Goal: Information Seeking & Learning: Find contact information

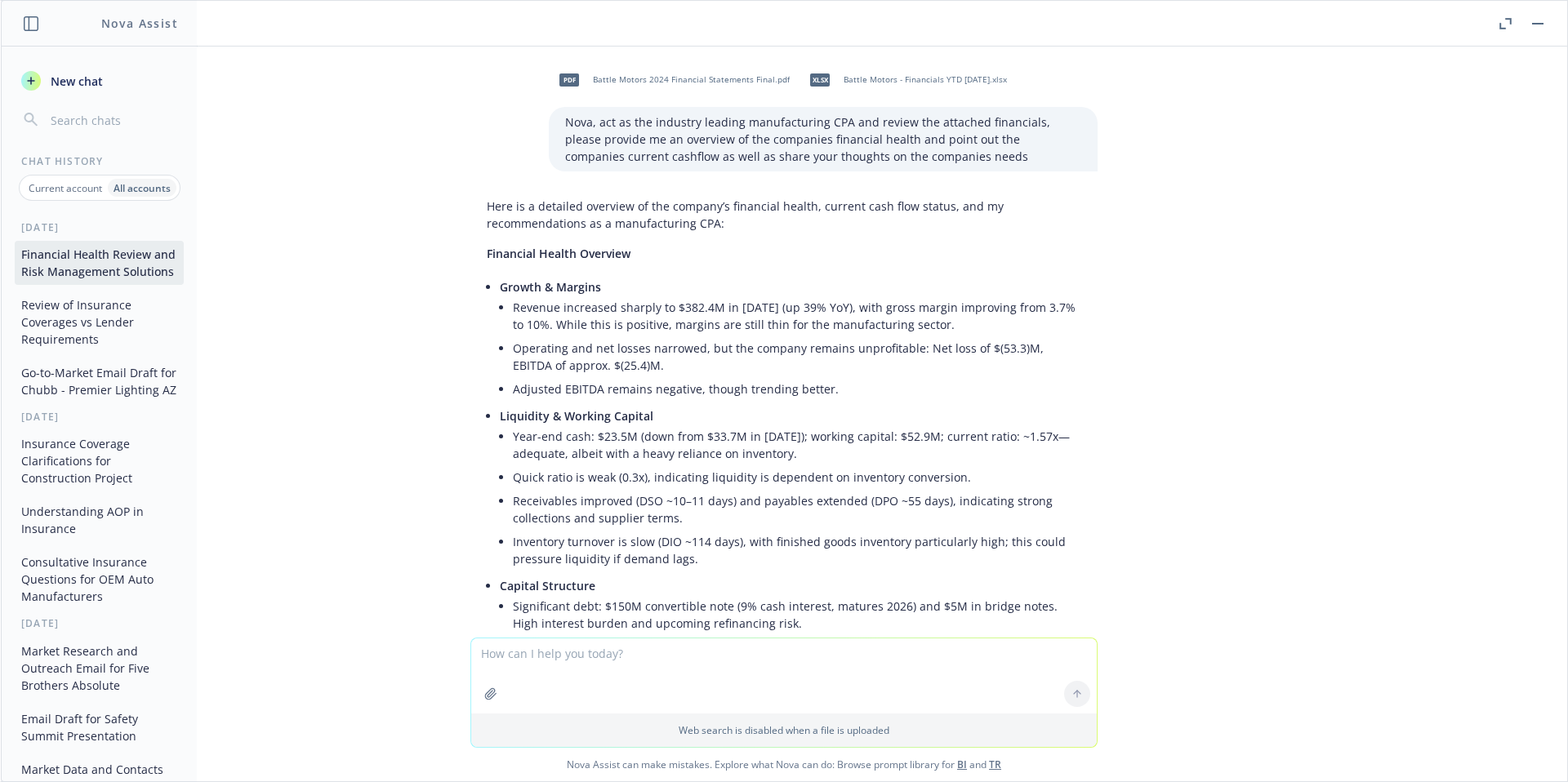
scroll to position [9427, 0]
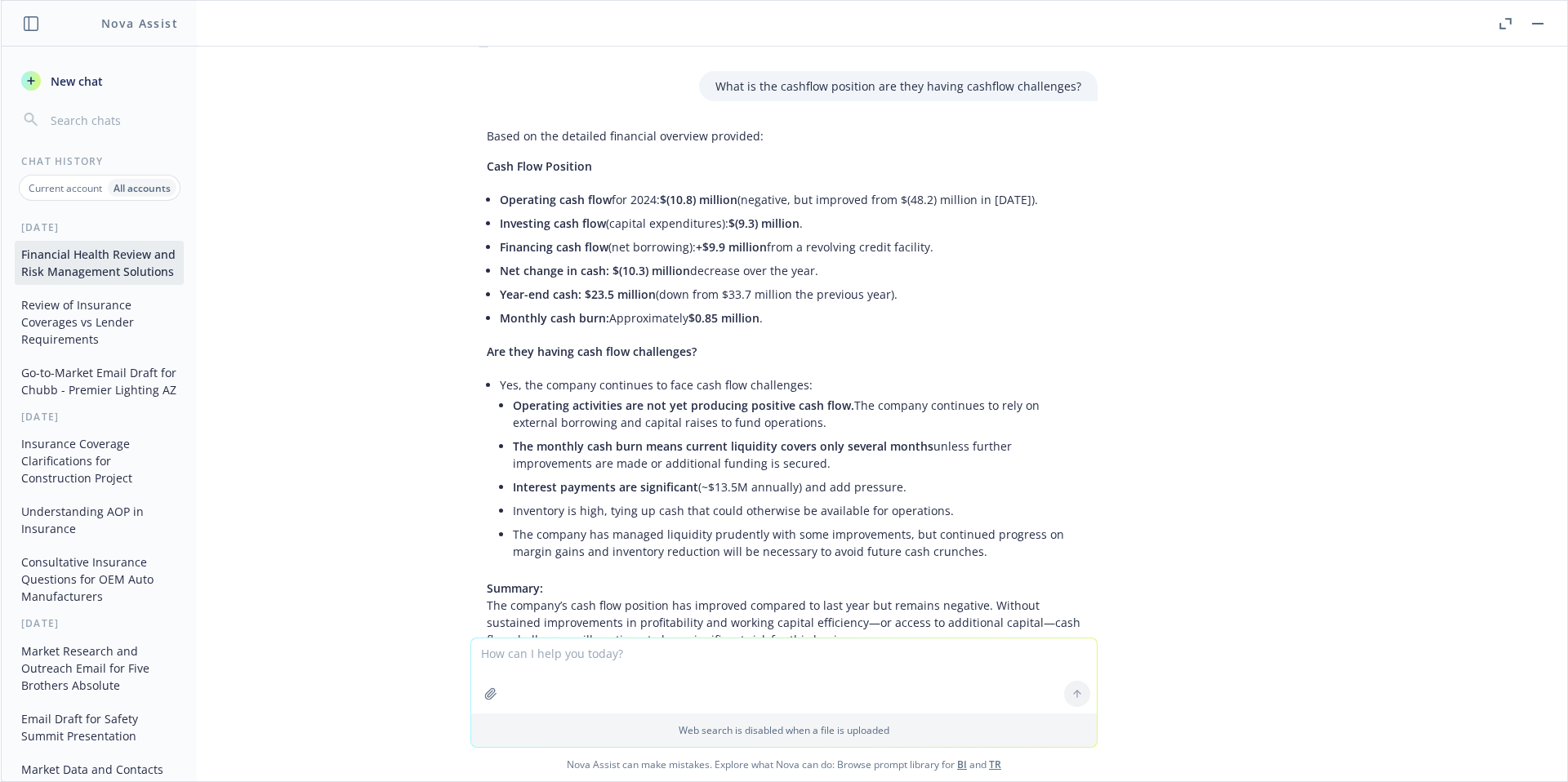
click at [93, 78] on span "New chat" at bounding box center [75, 81] width 55 height 17
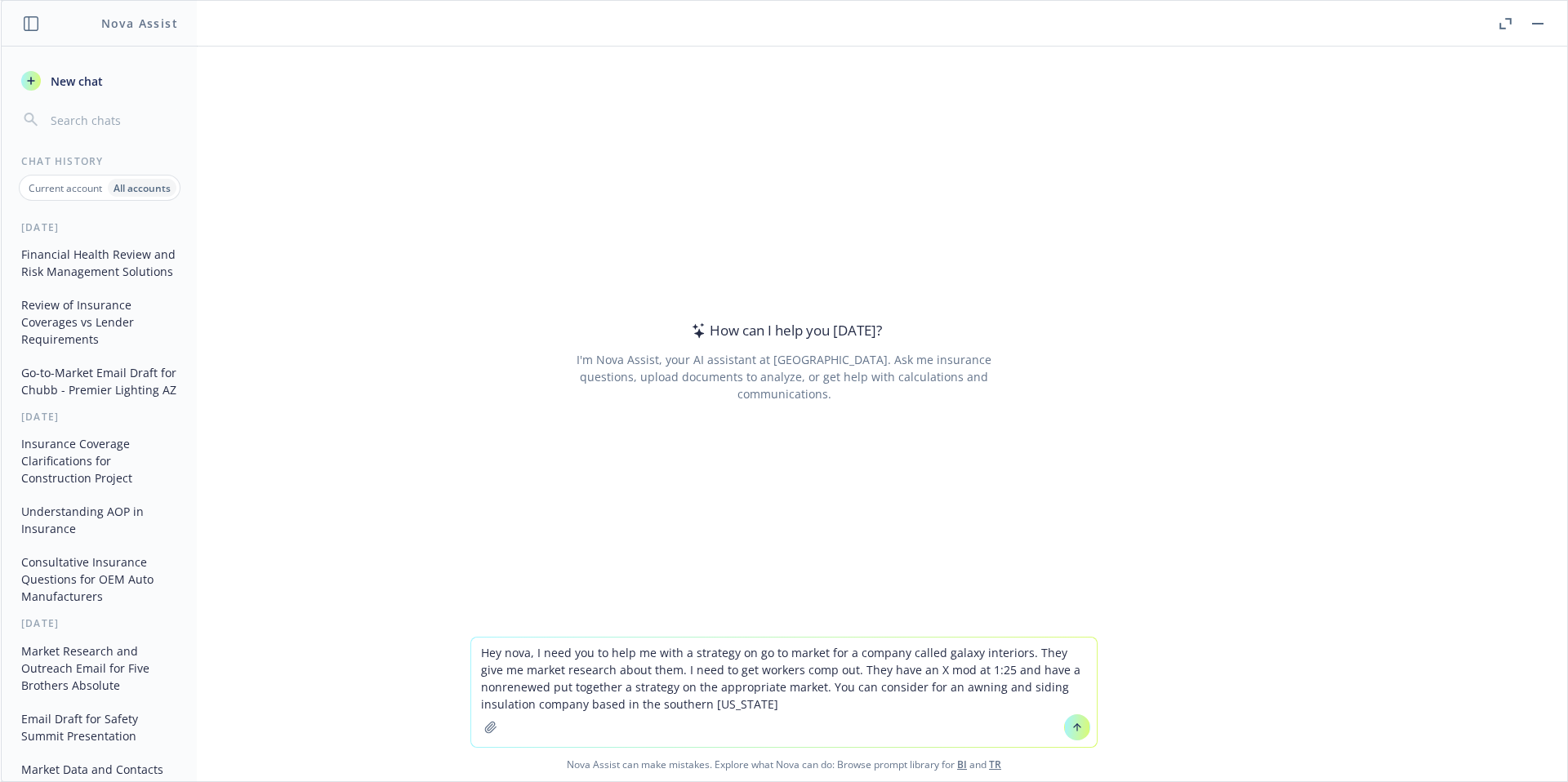
type textarea "Hey nova, I need you to help me with a strategy on go to market for a company c…"
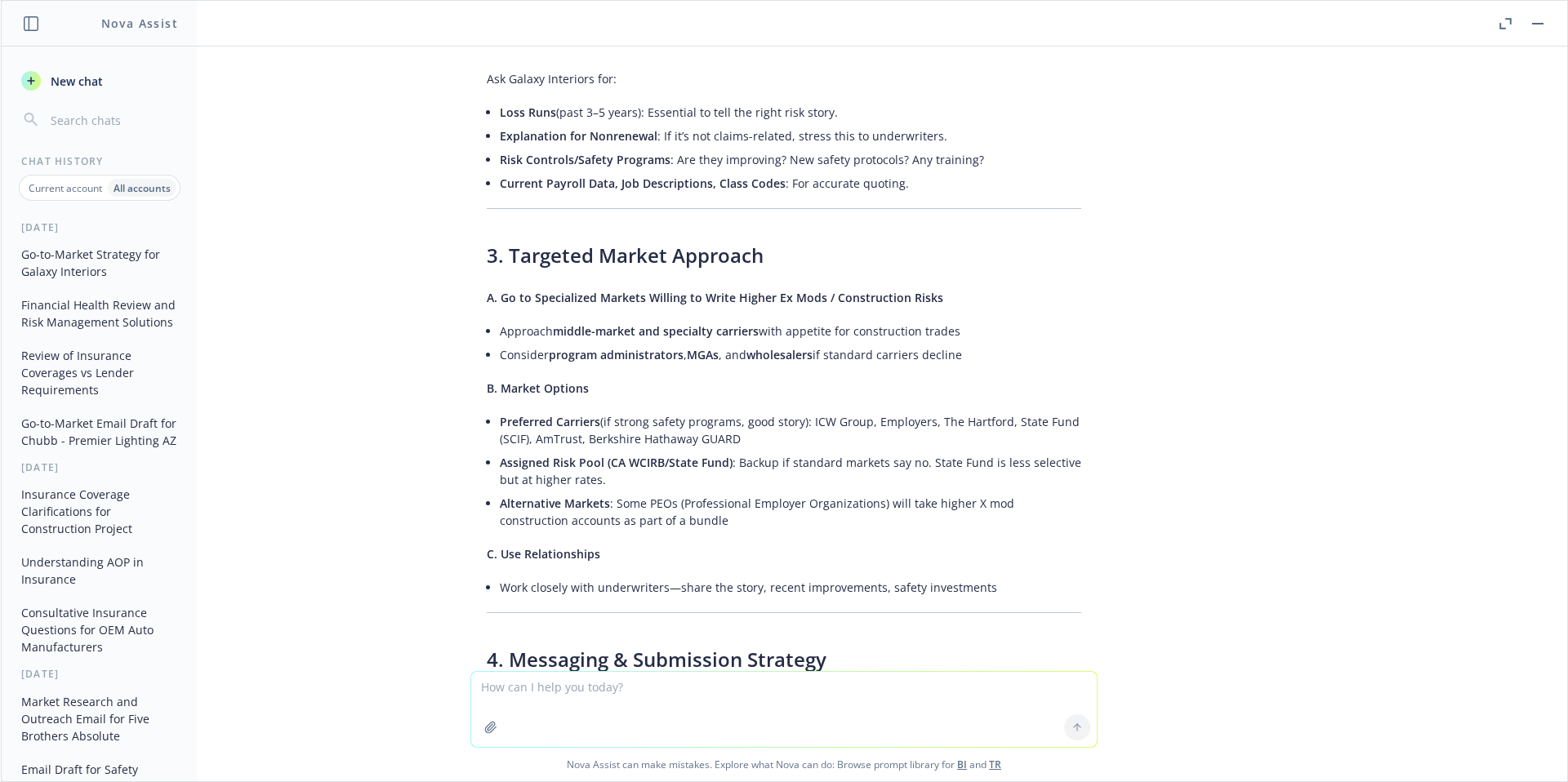
scroll to position [0, 0]
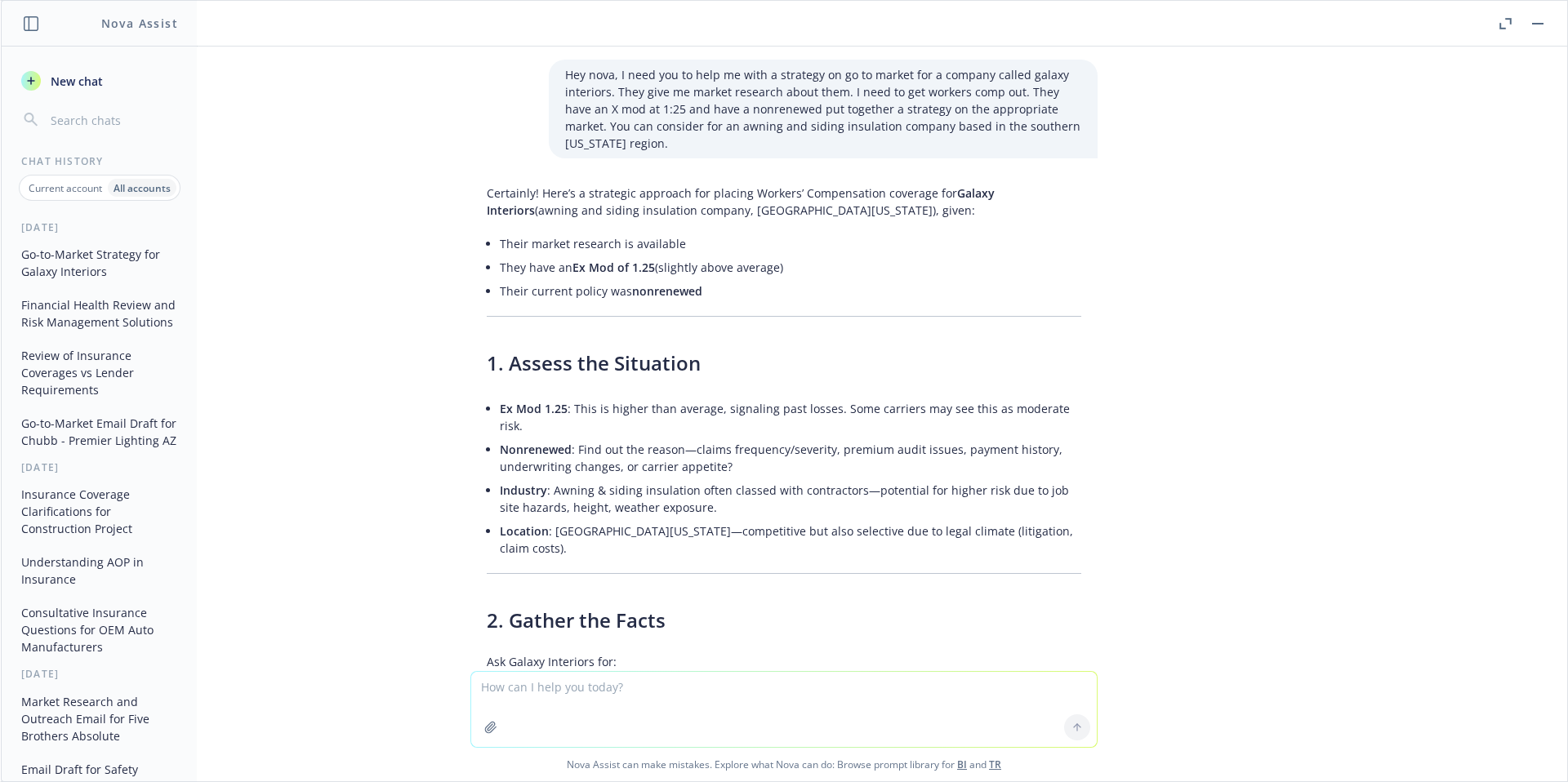
click at [1542, 20] on button "button" at bounding box center [1538, 24] width 20 height 20
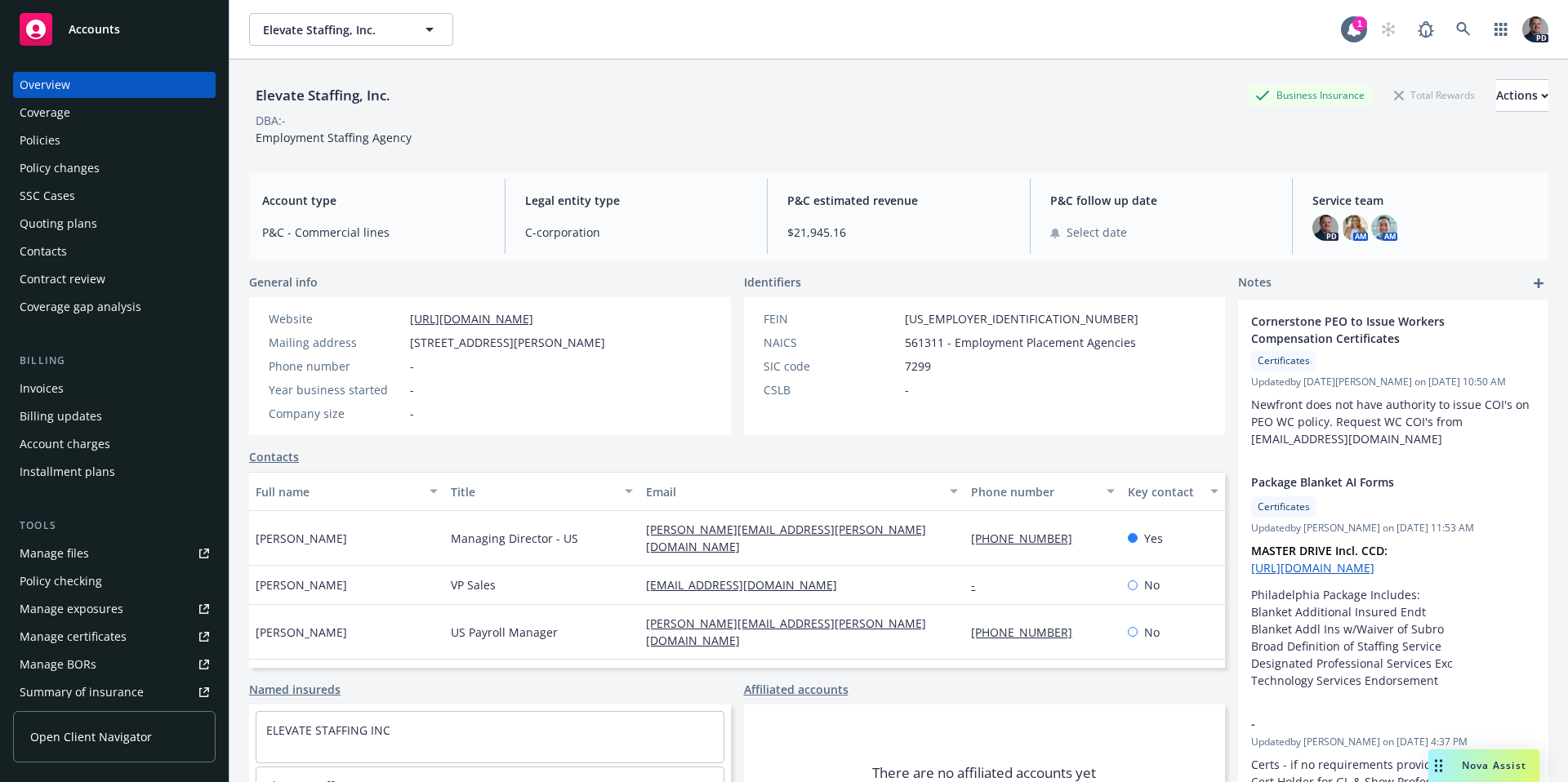
click at [1460, 46] on div "Elevate Staffing, Inc. Elevate Staffing, Inc. 1 PD" at bounding box center [899, 29] width 1339 height 59
click at [1458, 36] on icon at bounding box center [1463, 29] width 14 height 14
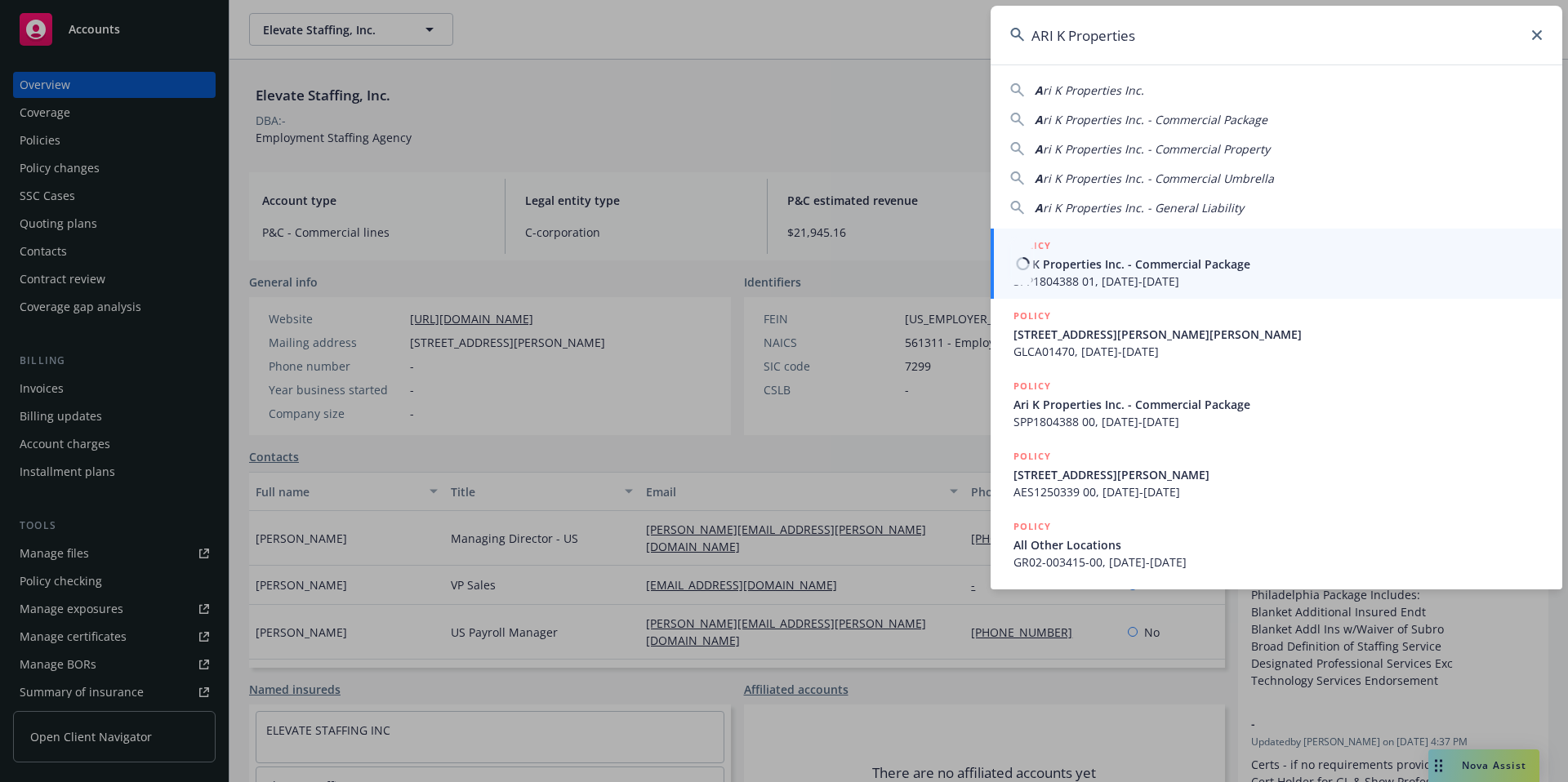
type input "ARI K Properties"
click at [1108, 258] on span "Ari K Properties Inc. - Commercial Package" at bounding box center [1278, 264] width 529 height 17
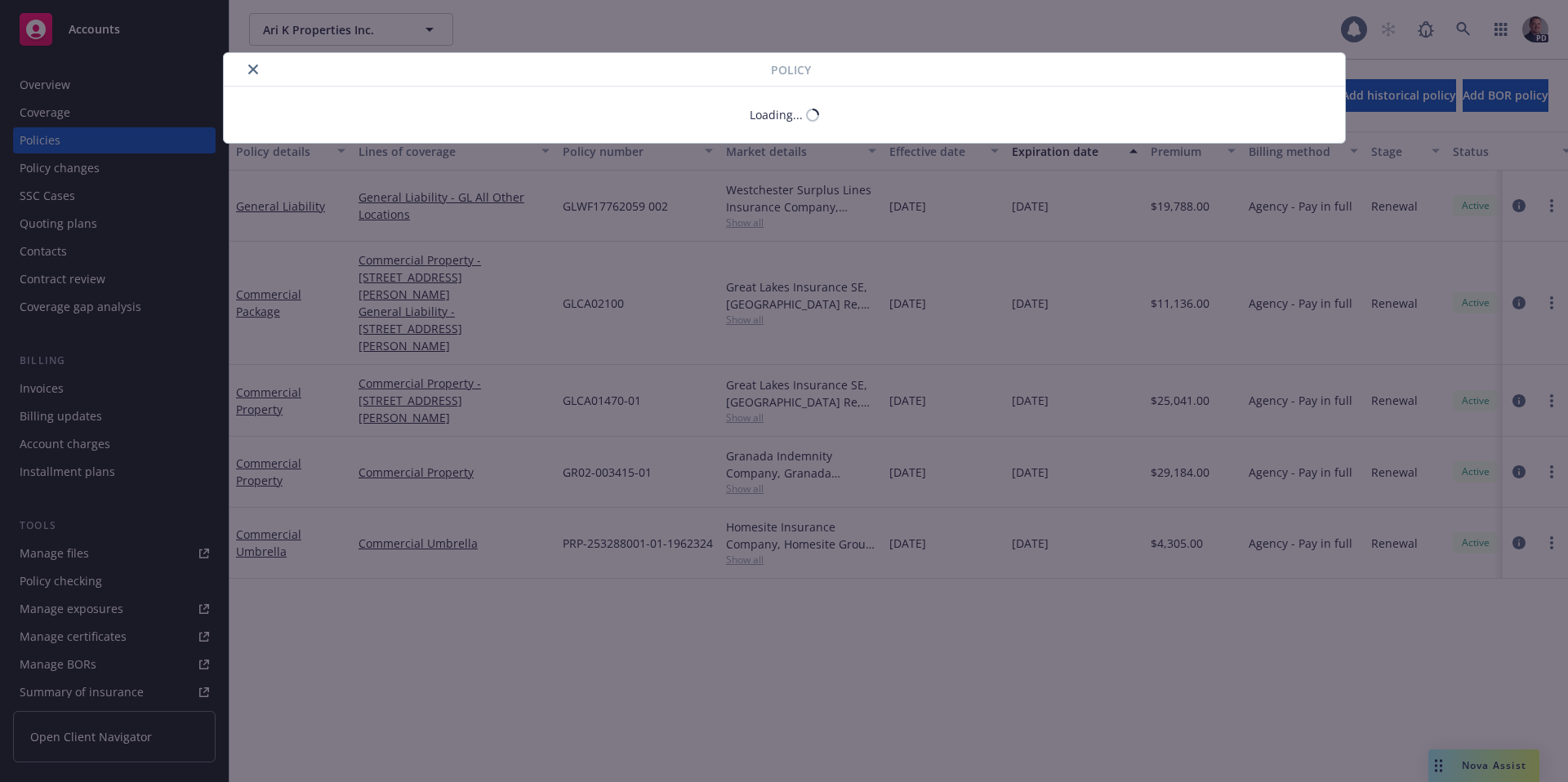
click at [32, 73] on div "Policy Loading..." at bounding box center [784, 391] width 1568 height 782
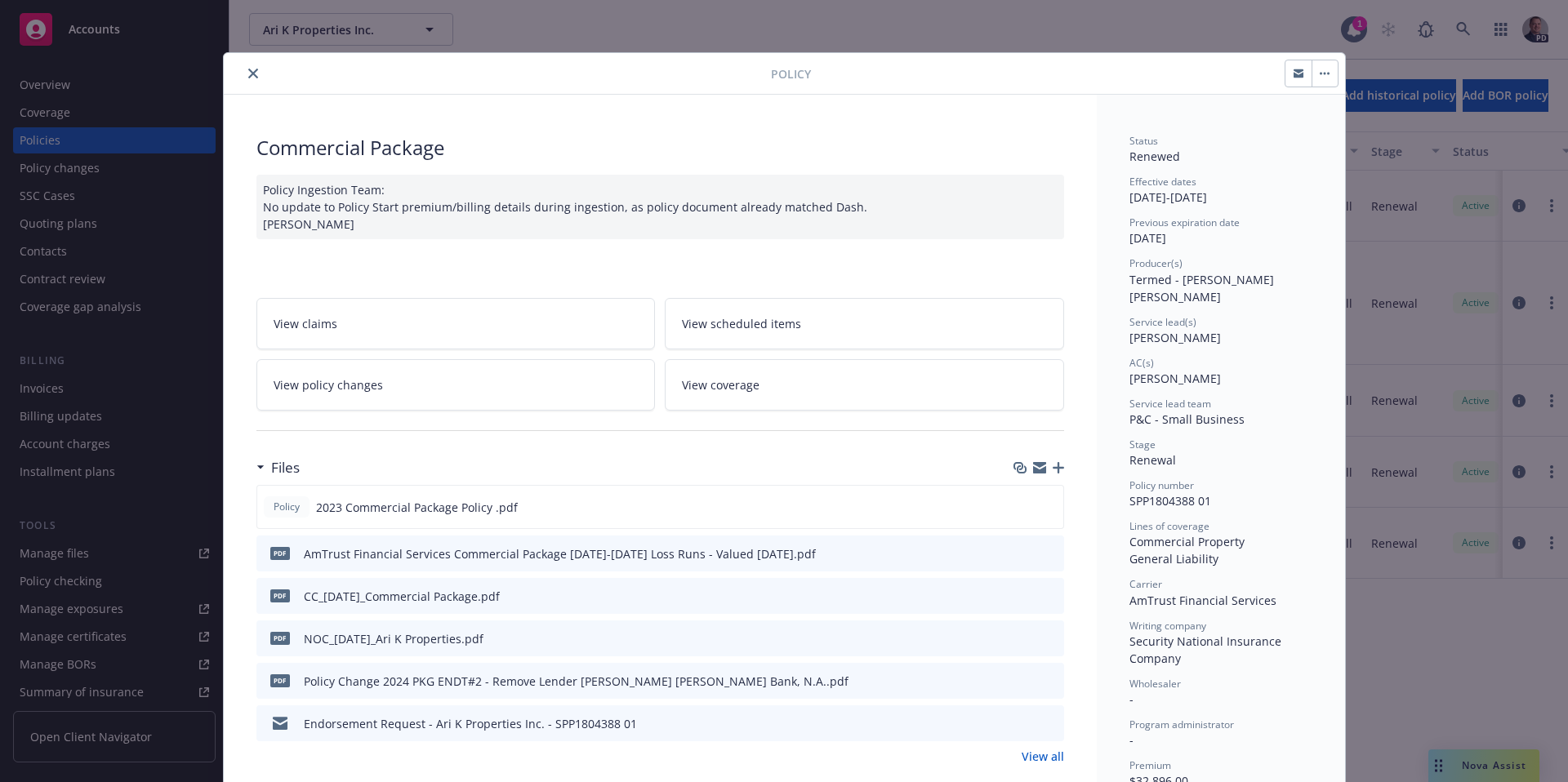
click at [248, 71] on icon "close" at bounding box center [253, 73] width 10 height 10
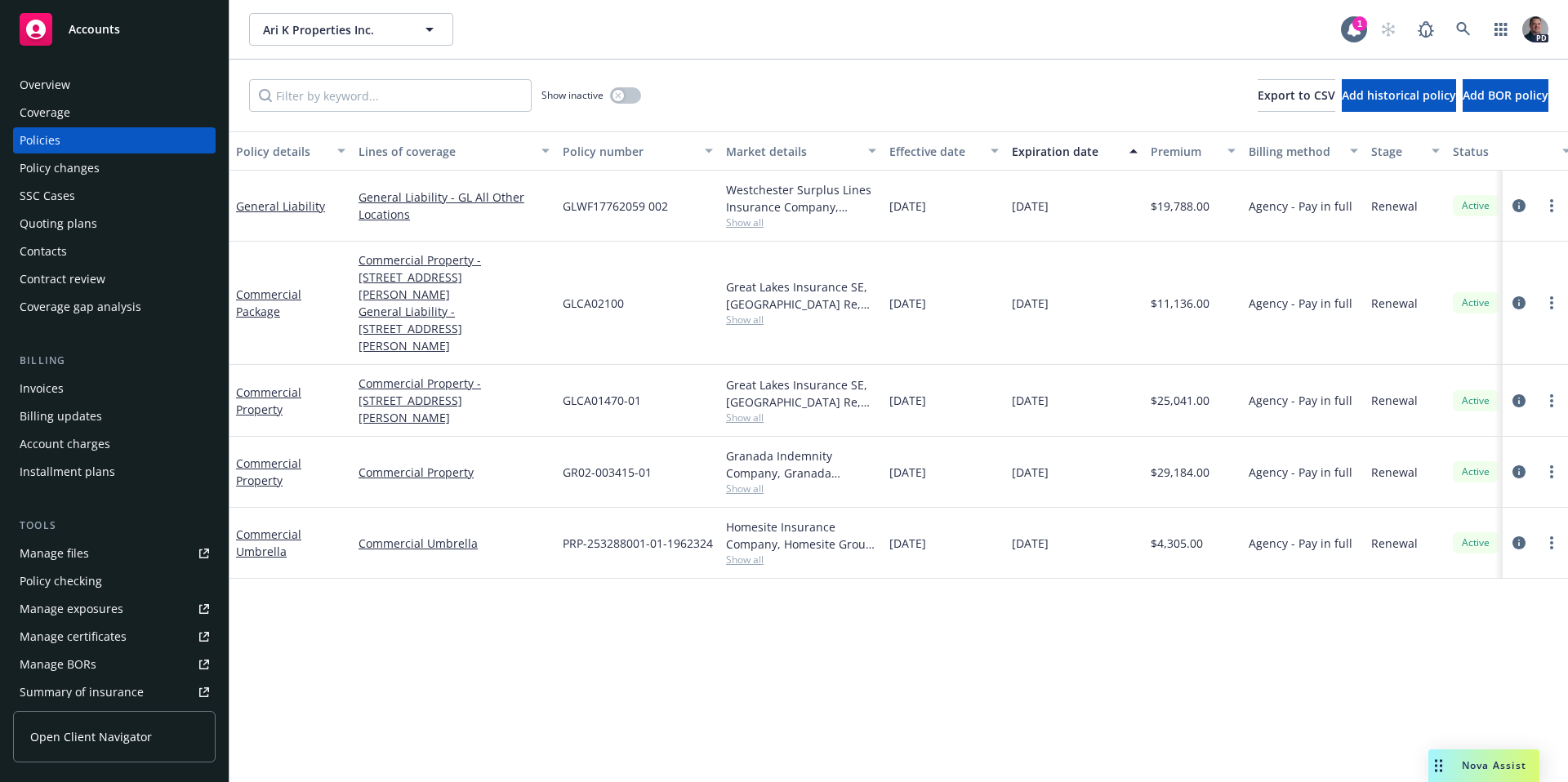
click at [78, 82] on div "Overview" at bounding box center [114, 86] width 189 height 27
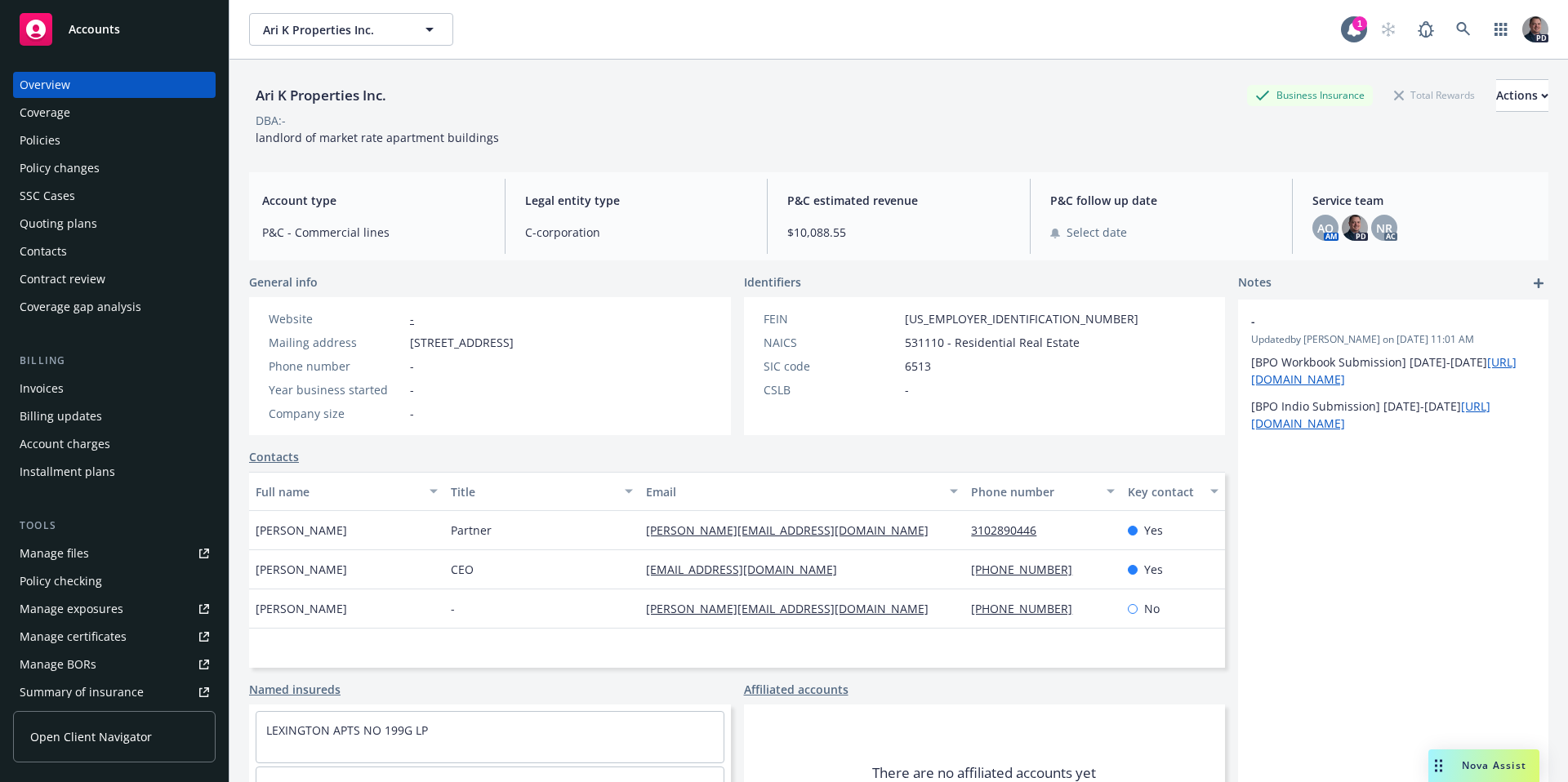
click at [46, 143] on div "Policies" at bounding box center [40, 141] width 41 height 27
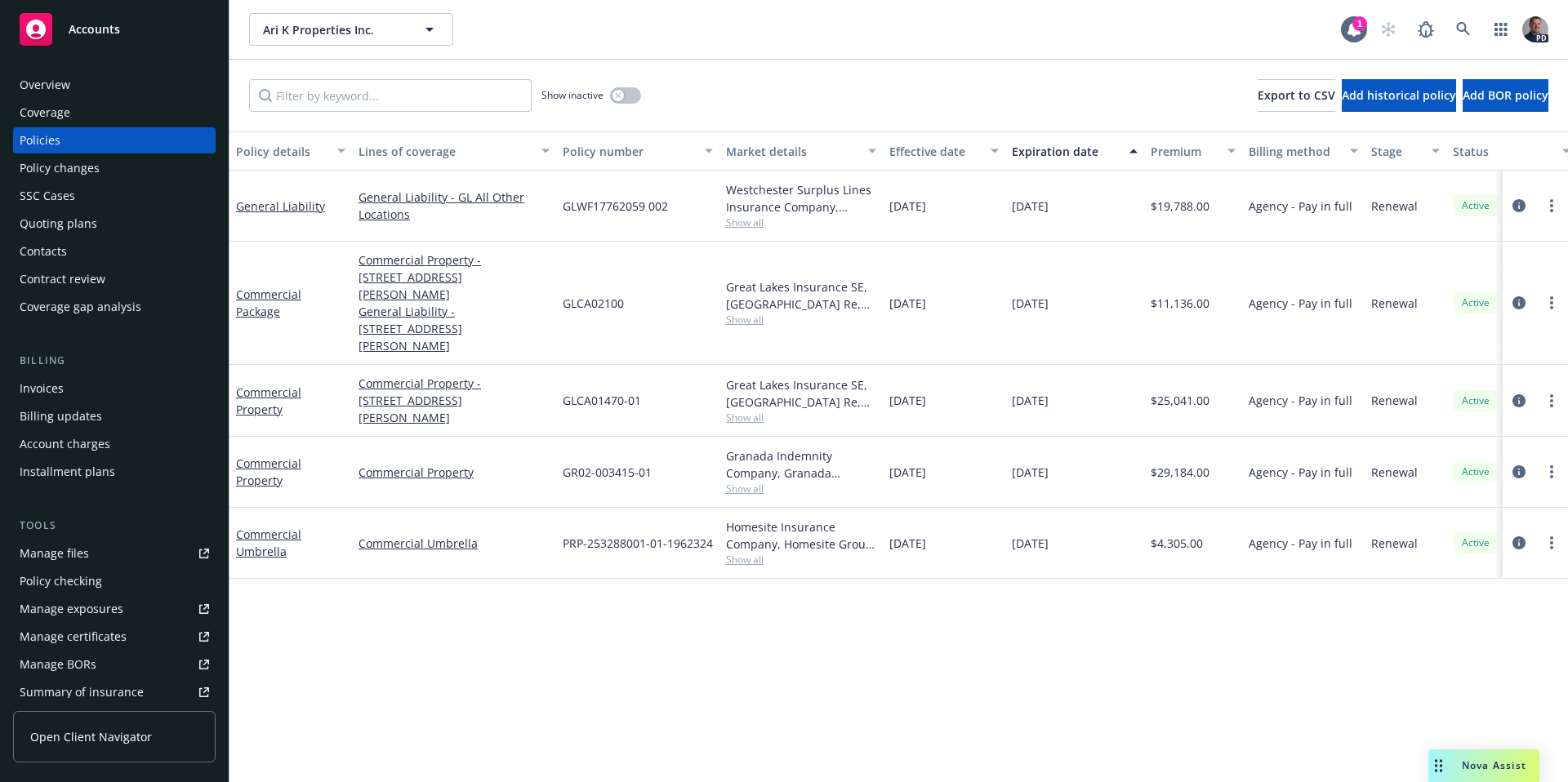
click at [38, 85] on div "Overview" at bounding box center [45, 86] width 50 height 27
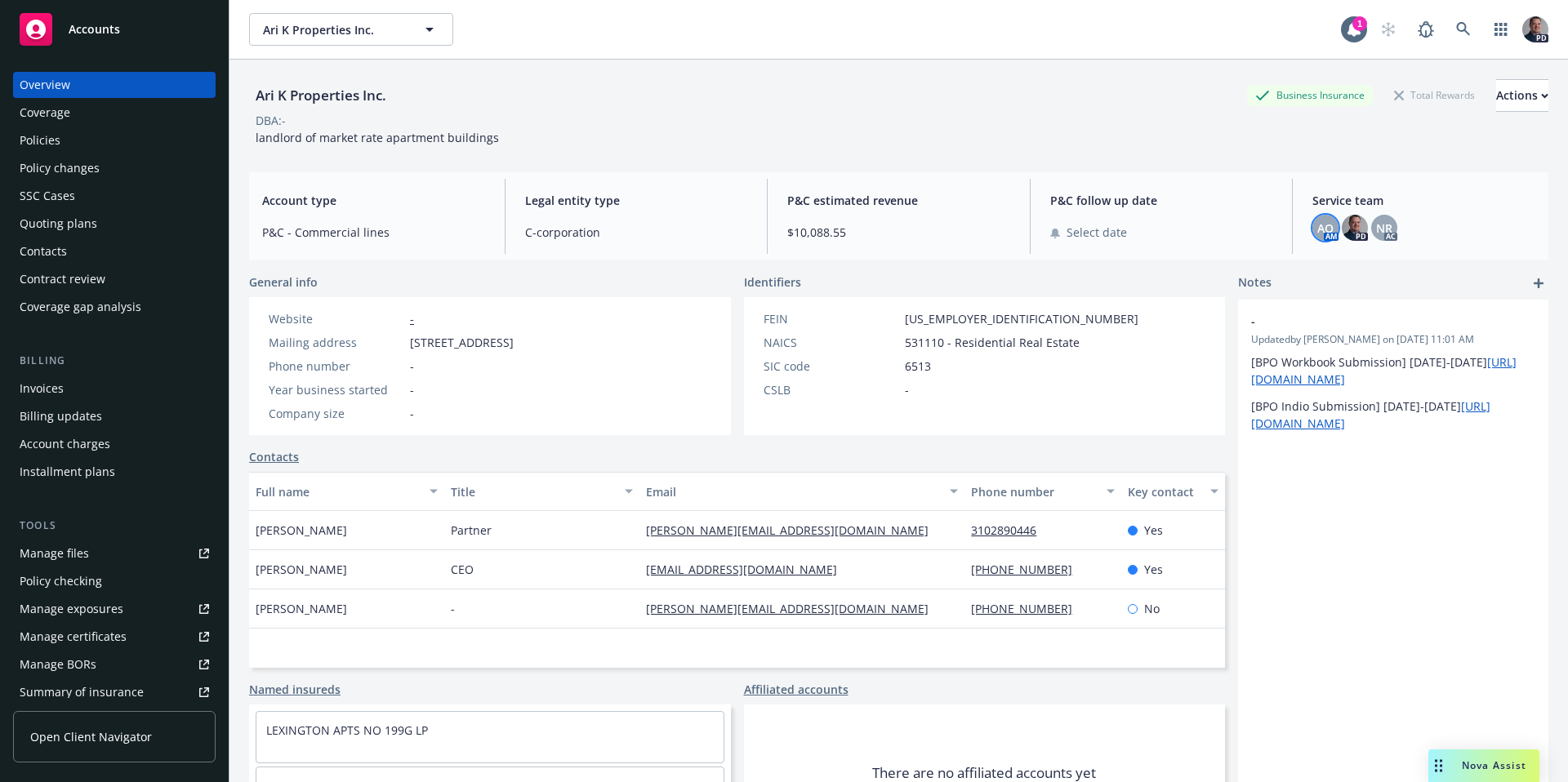
click at [1323, 227] on span "AO" at bounding box center [1325, 228] width 16 height 17
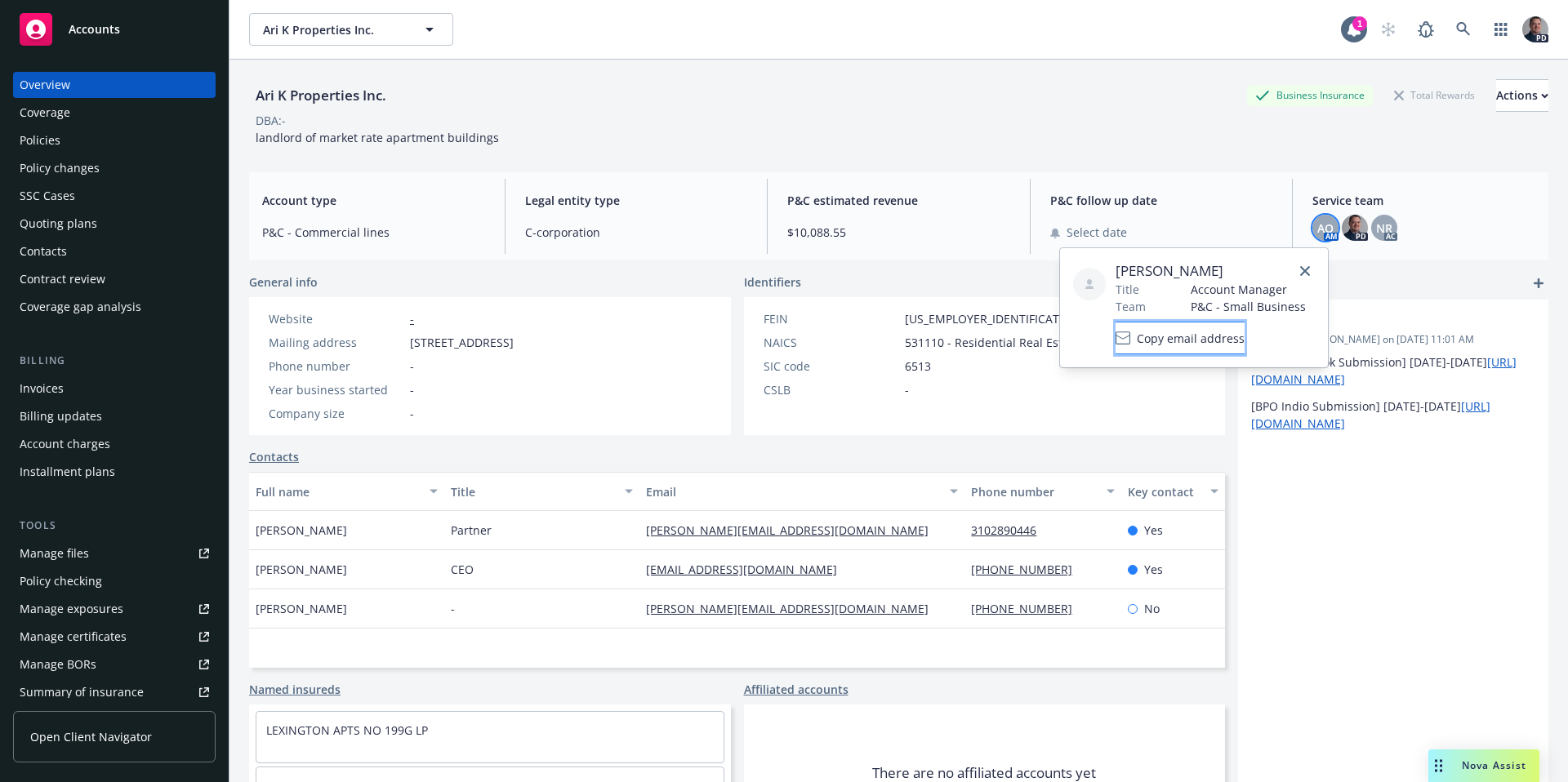
click at [1245, 351] on button "Copy email address" at bounding box center [1180, 338] width 129 height 32
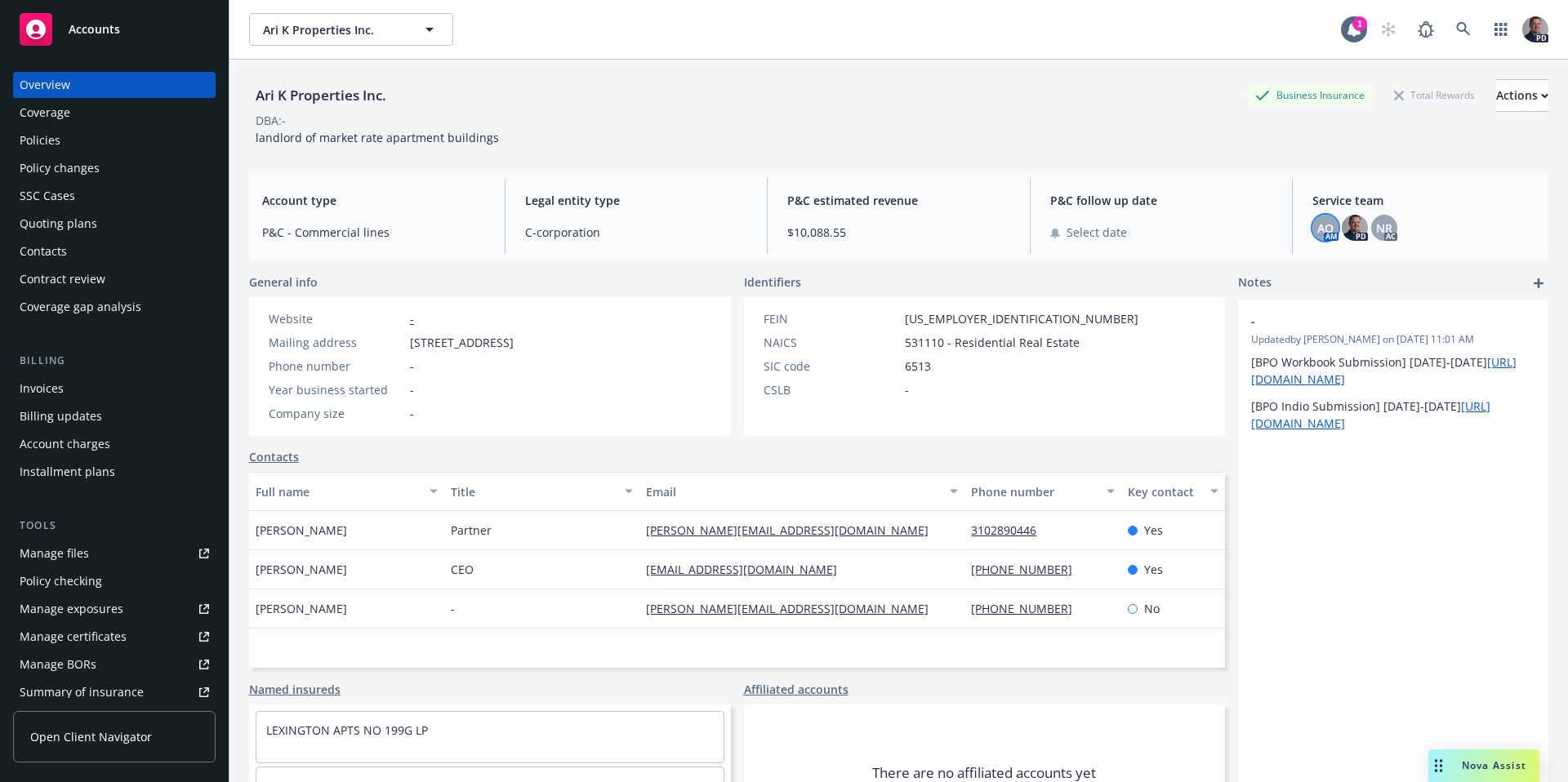
drag, startPoint x: 1487, startPoint y: 761, endPoint x: 1283, endPoint y: 498, distance: 332.8
click at [1486, 757] on div "Nova Assist" at bounding box center [1483, 766] width 111 height 32
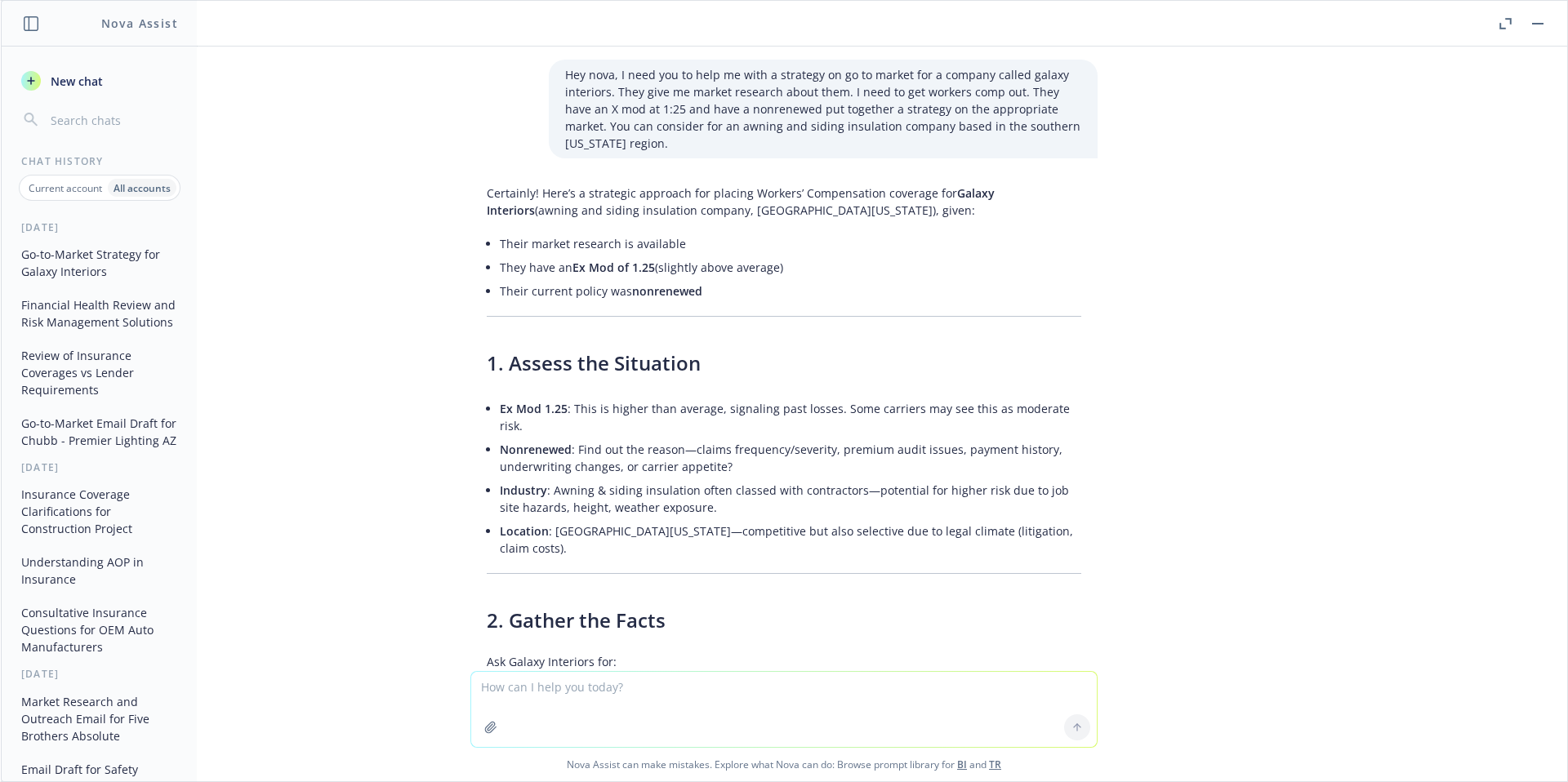
click at [1522, 25] on div at bounding box center [1521, 24] width 52 height 20
click at [1539, 25] on button "button" at bounding box center [1538, 24] width 20 height 20
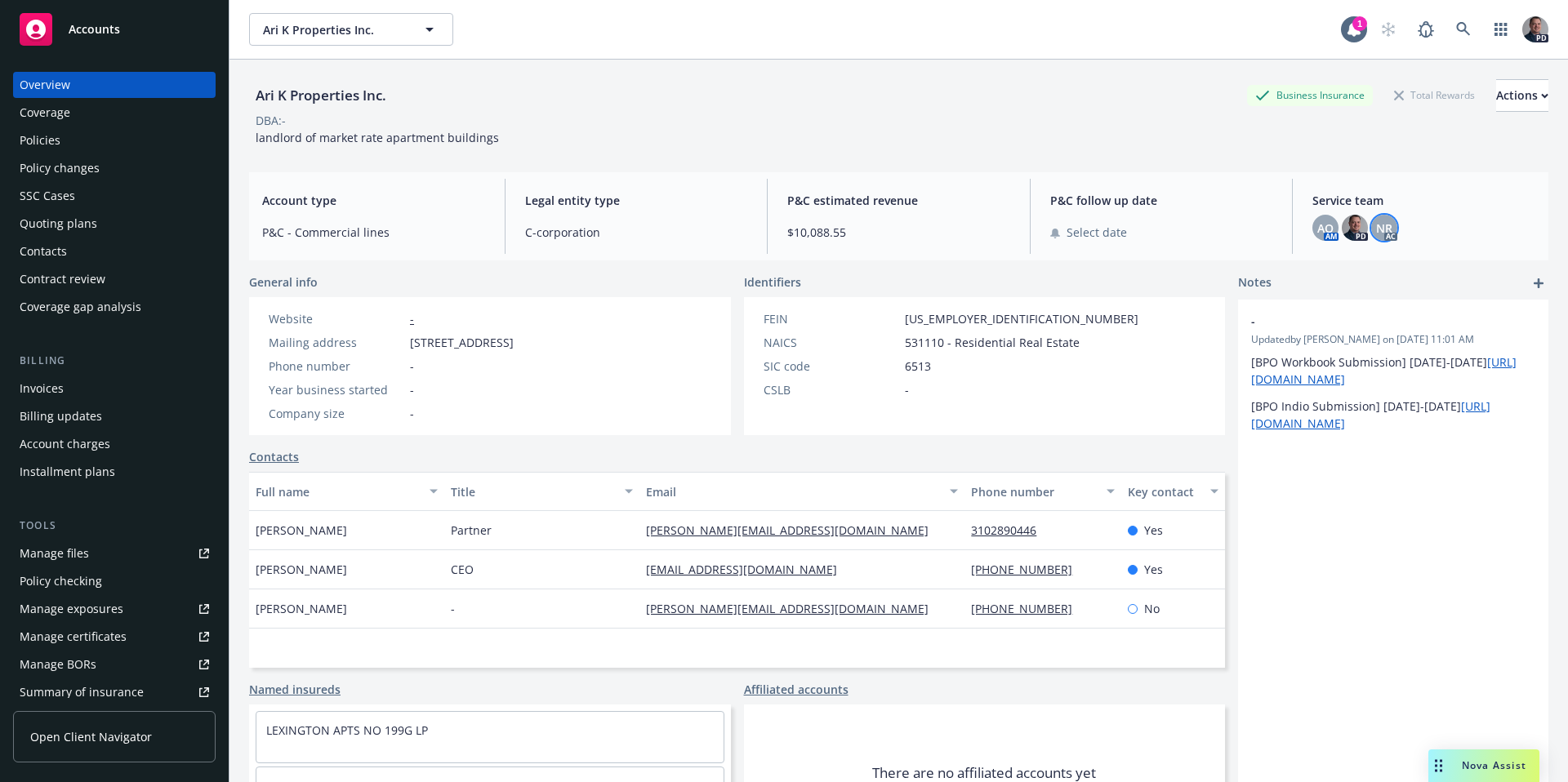
click at [1384, 223] on div "NR" at bounding box center [1385, 228] width 27 height 27
click at [1304, 364] on span "Copy email address" at bounding box center [1249, 372] width 107 height 17
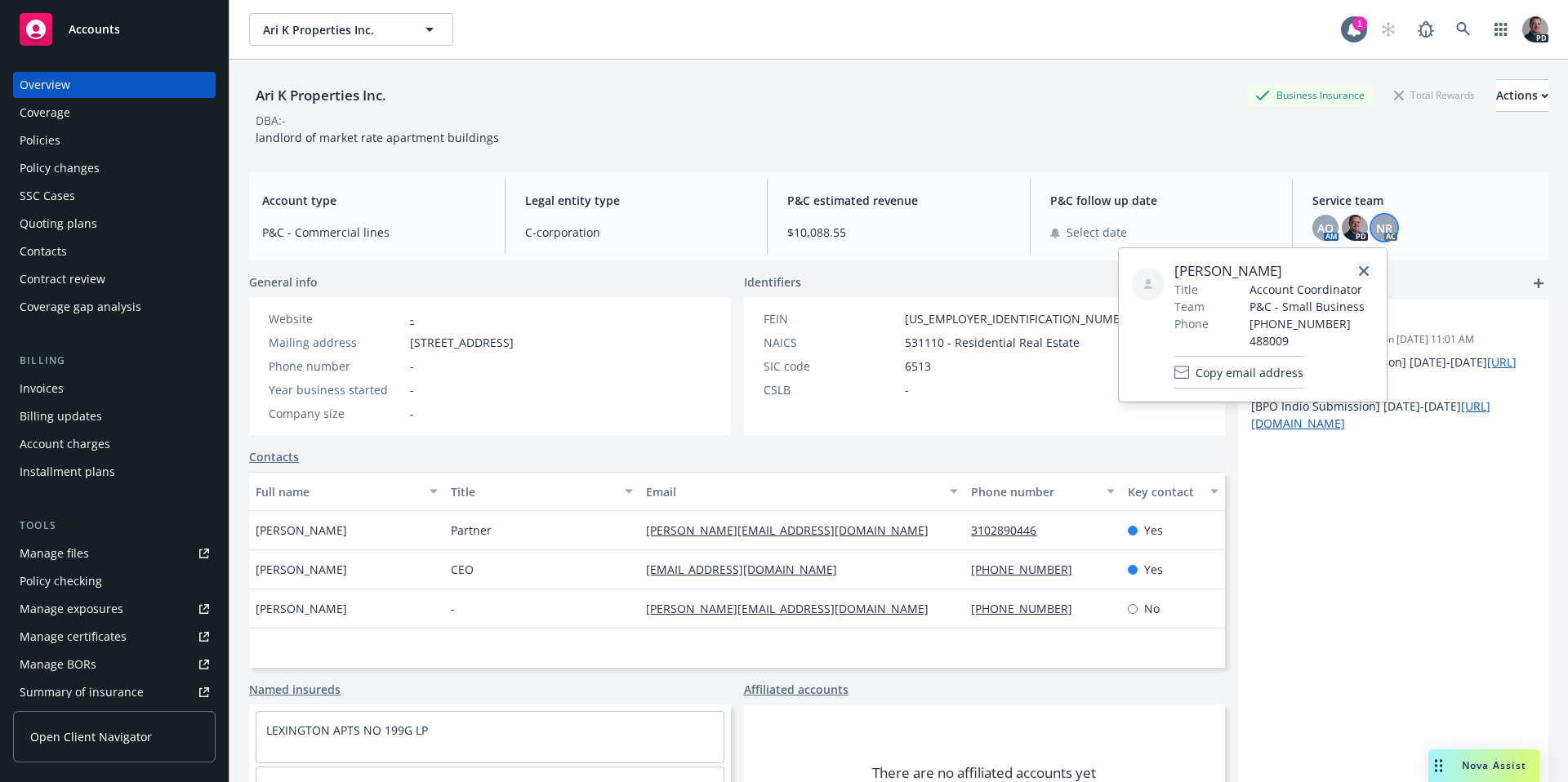
click at [1367, 275] on icon "close" at bounding box center [1364, 271] width 10 height 10
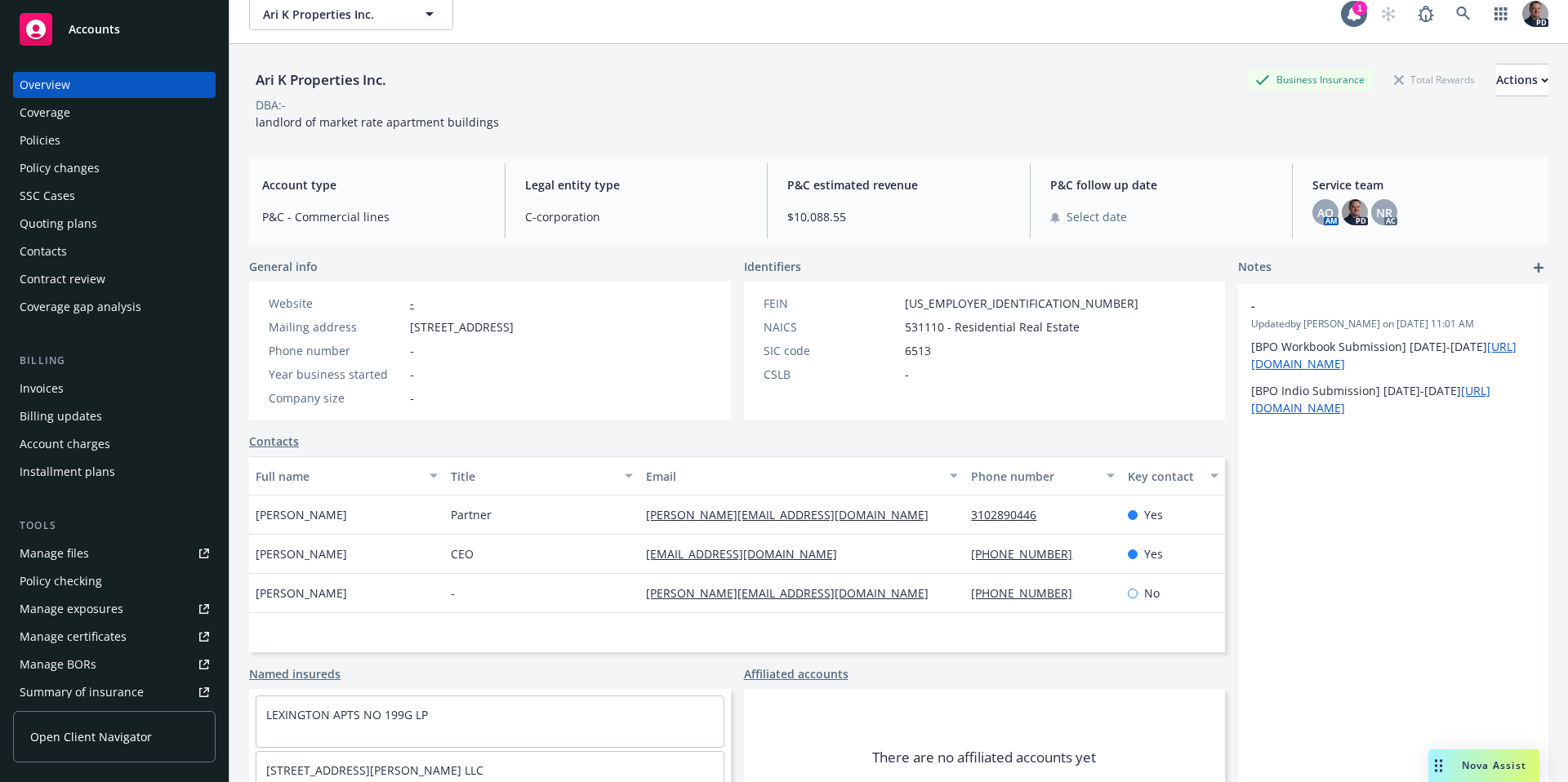
scroll to position [22, 0]
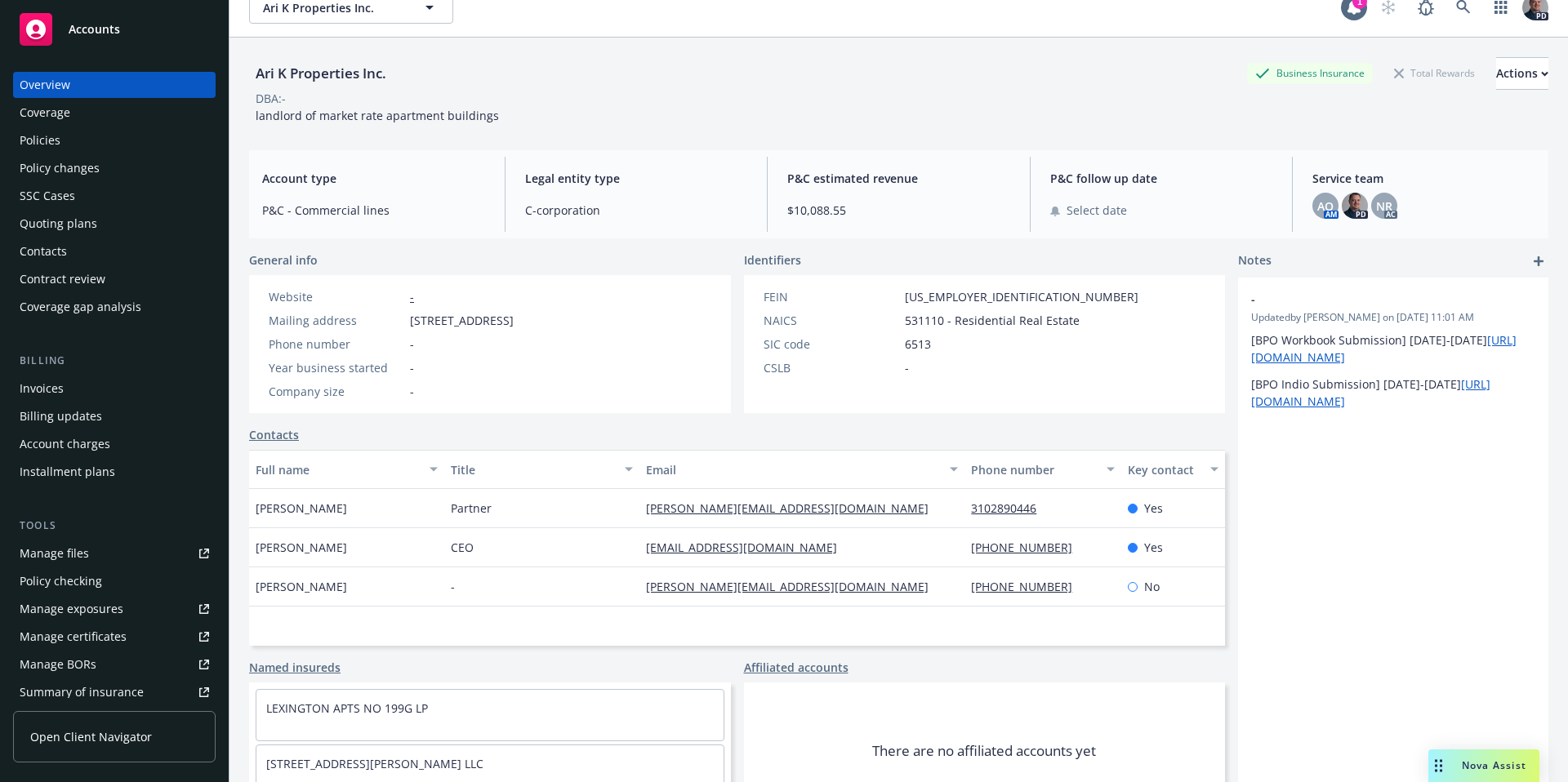
click at [1070, 78] on div "Ari K Properties Inc. Business Insurance Total Rewards Actions" at bounding box center [898, 73] width 1299 height 32
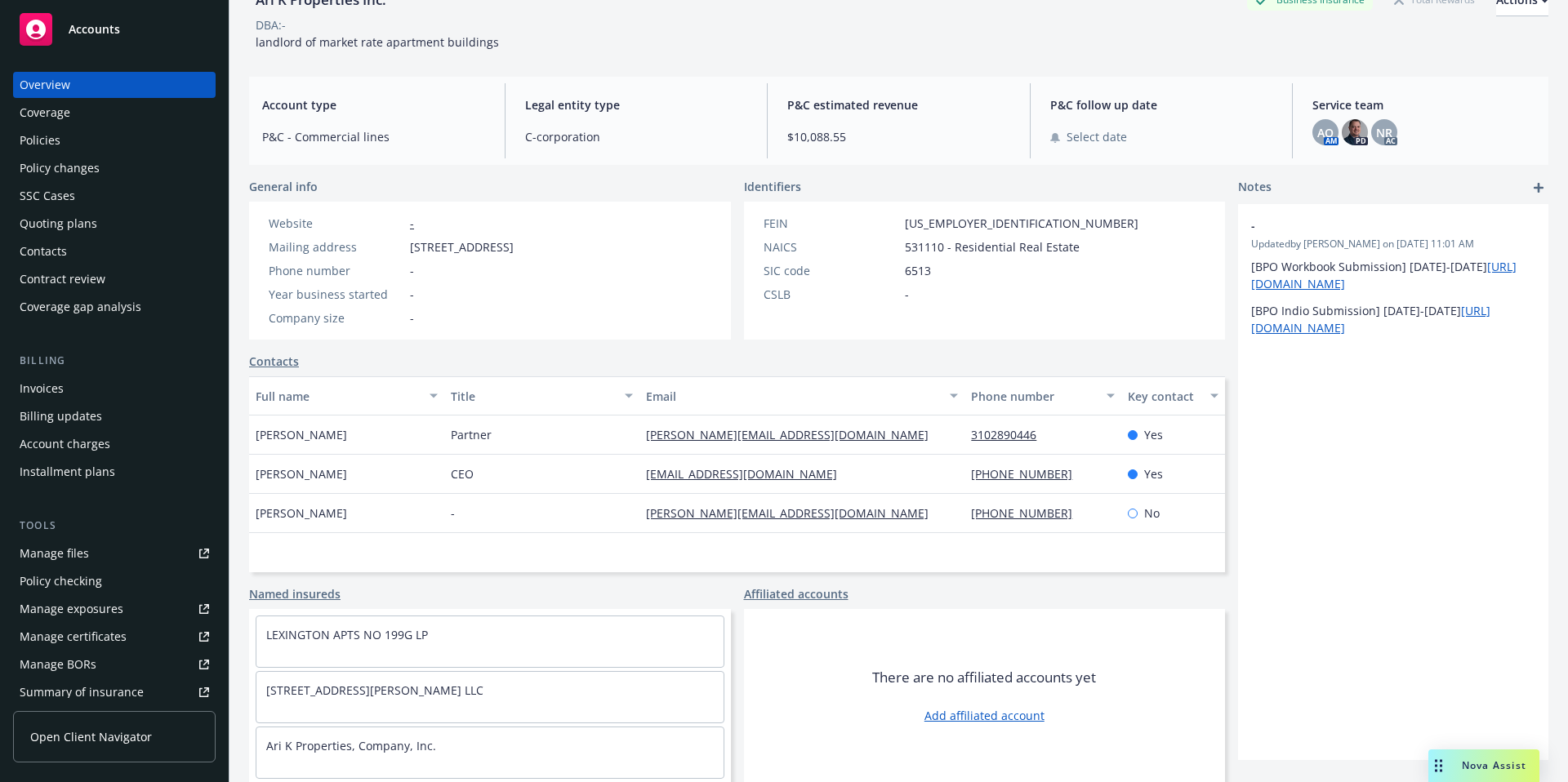
scroll to position [0, 0]
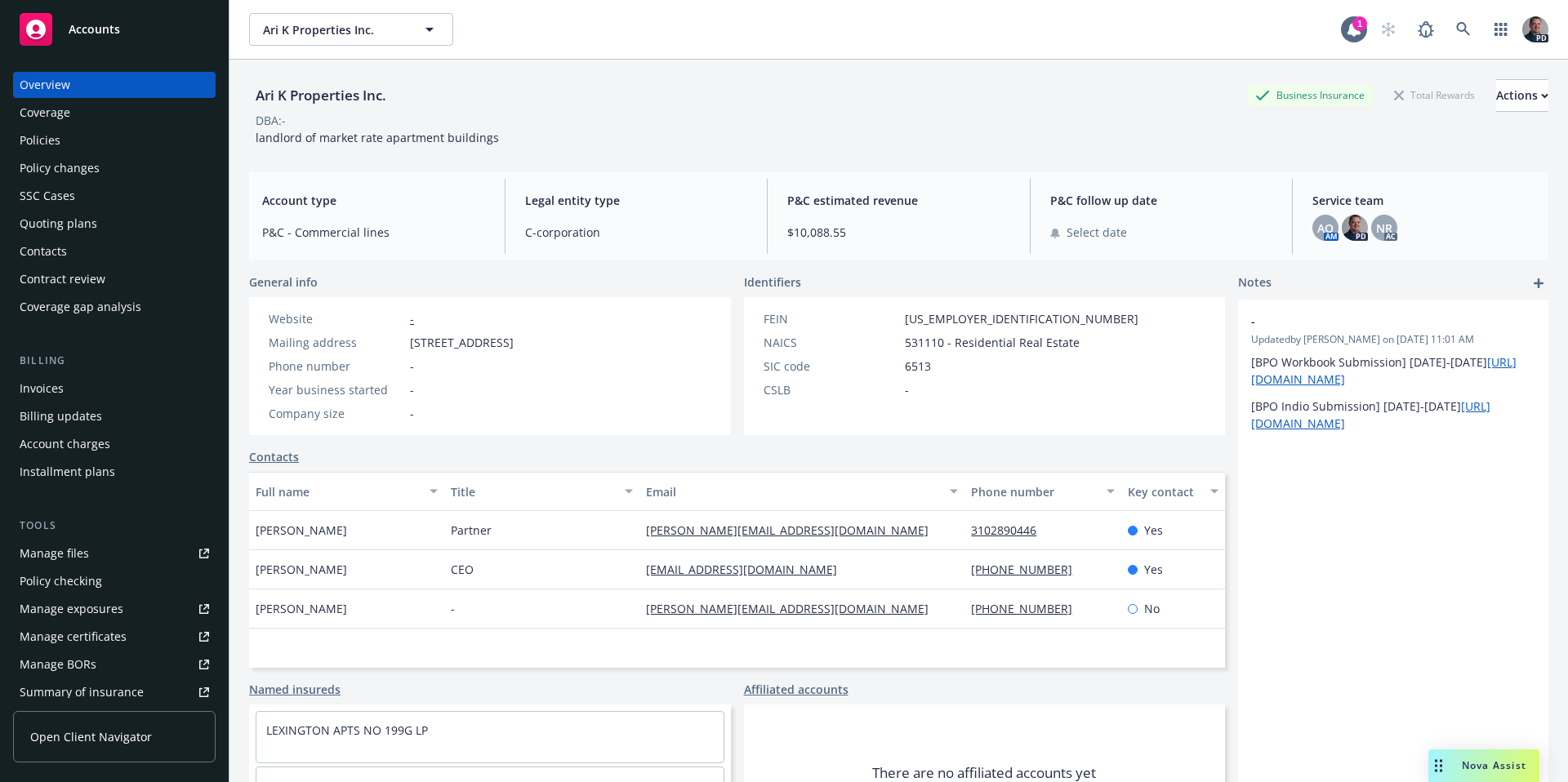
drag, startPoint x: 1567, startPoint y: 279, endPoint x: 1548, endPoint y: 177, distance: 103.8
click at [1550, 179] on div "Ari K Properties Inc. Ari K Properties Inc. 1 PD Ari K Properties Inc. Business…" at bounding box center [899, 391] width 1339 height 782
click at [47, 125] on div "Overview Coverage Policies Policy changes SSC Cases Quoting plans Contacts Cont…" at bounding box center [114, 196] width 202 height 248
click at [46, 139] on div "Policies" at bounding box center [40, 141] width 41 height 27
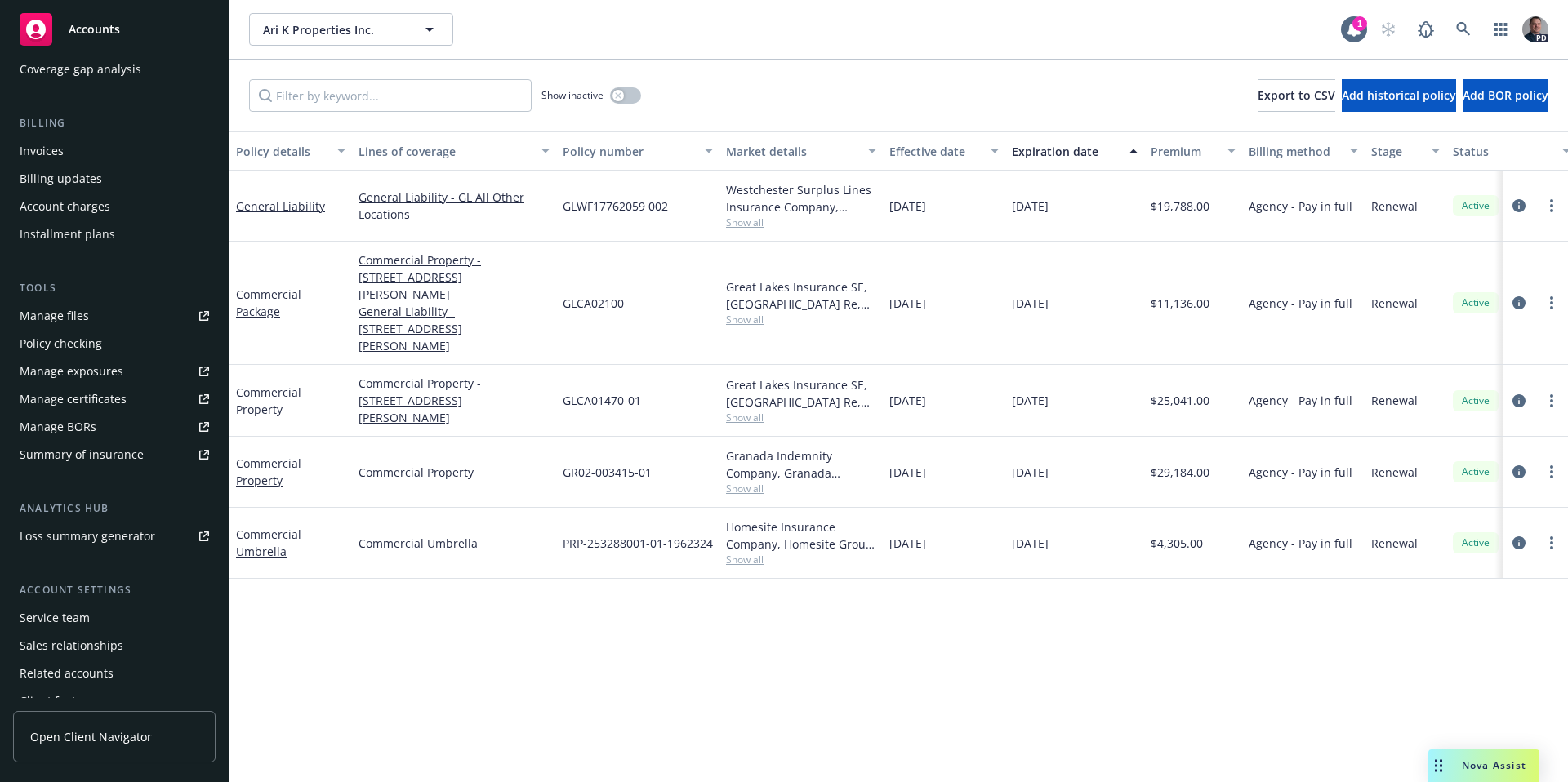
scroll to position [241, 0]
click at [74, 378] on div "Manage exposures" at bounding box center [71, 369] width 104 height 27
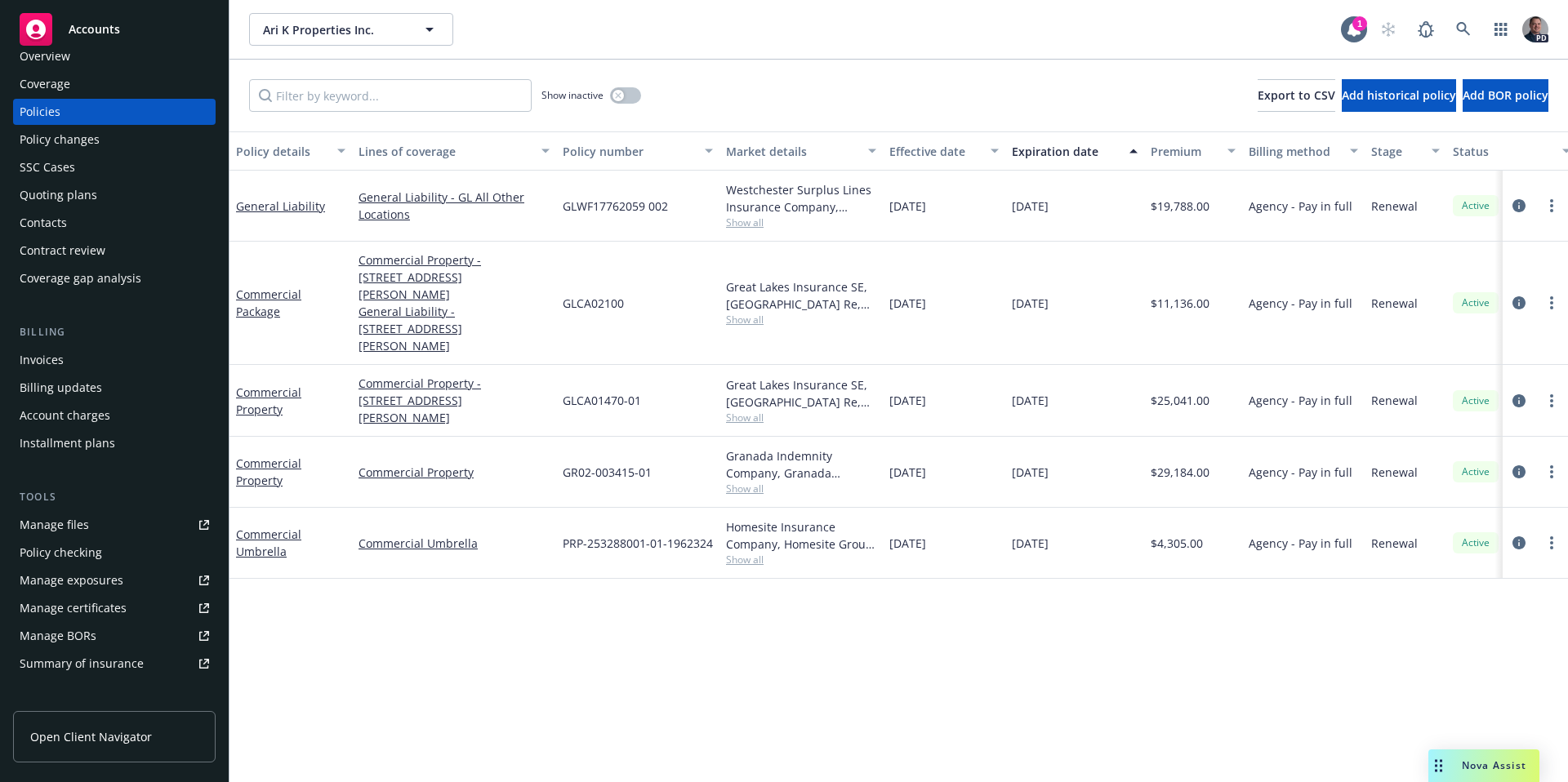
scroll to position [0, 0]
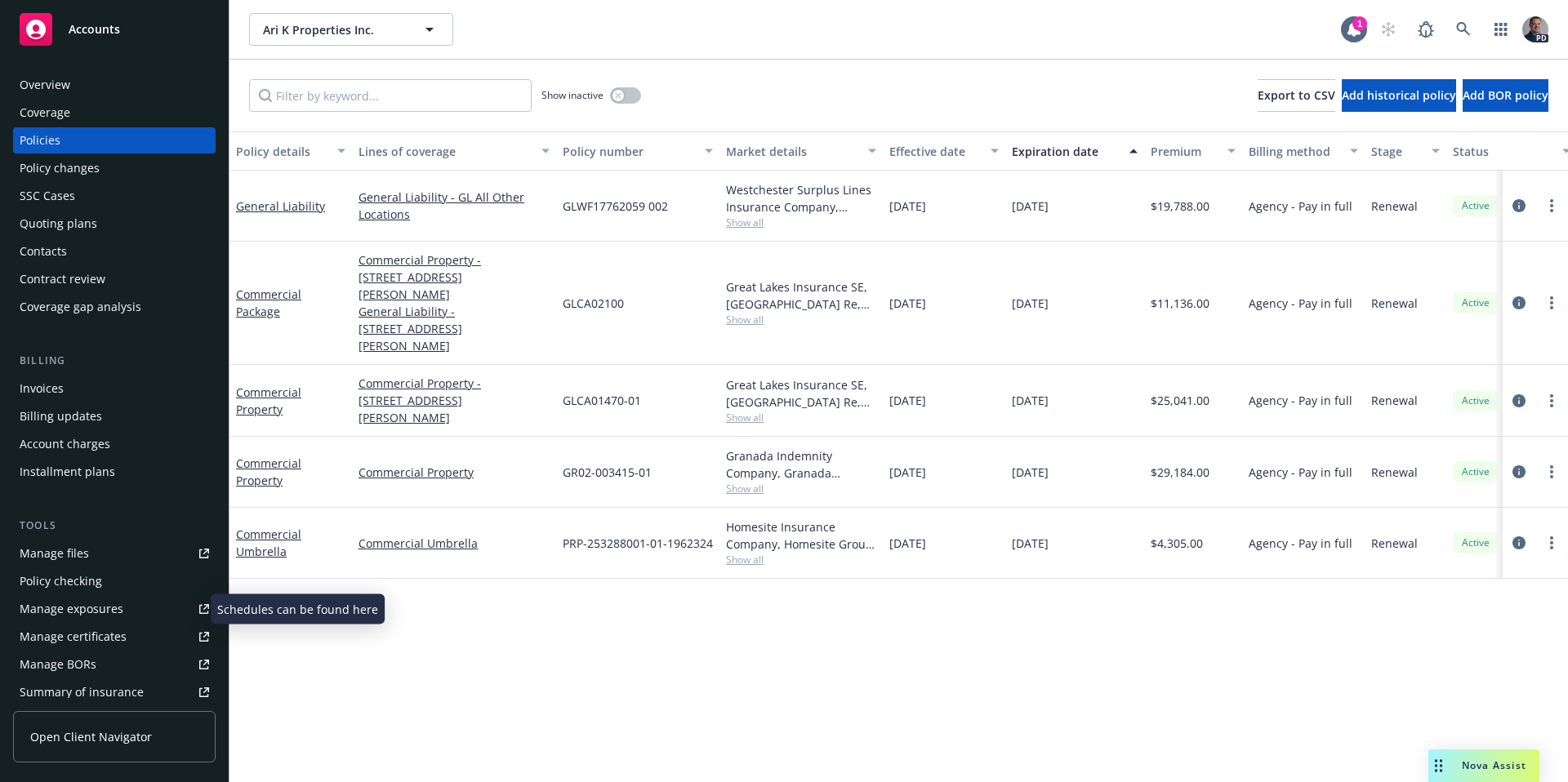
click at [95, 608] on div "Manage exposures" at bounding box center [71, 609] width 104 height 27
